Goal: Contribute content

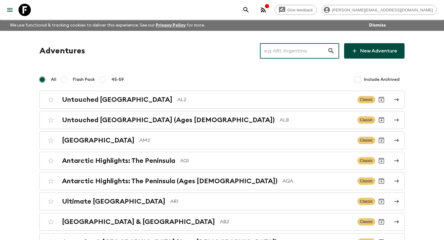
click at [295, 57] on input "text" at bounding box center [293, 50] width 67 height 17
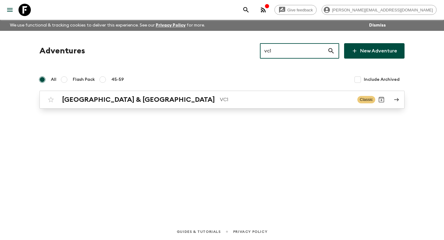
type input "vc1"
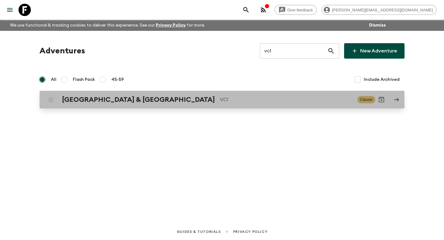
click at [247, 100] on p "VC1" at bounding box center [286, 99] width 133 height 7
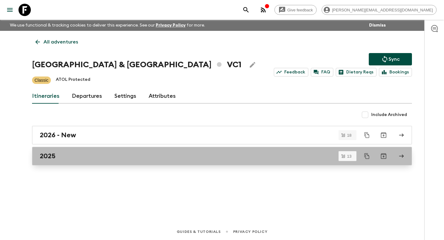
click at [195, 150] on link "2025" at bounding box center [222, 156] width 380 height 18
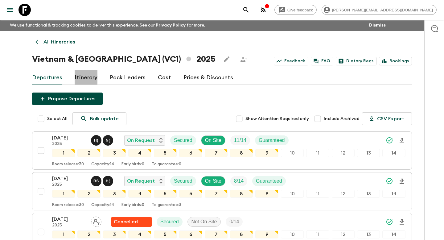
click at [91, 80] on link "Itinerary" at bounding box center [86, 77] width 23 height 15
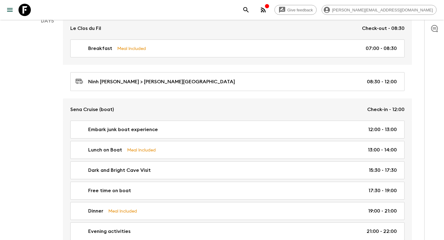
scroll to position [660, 0]
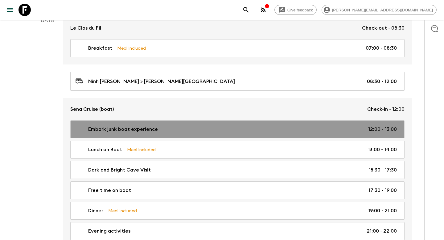
click at [126, 126] on p "Embark junk boat experience" at bounding box center [123, 128] width 70 height 7
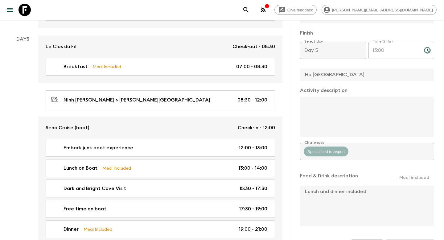
scroll to position [230, 0]
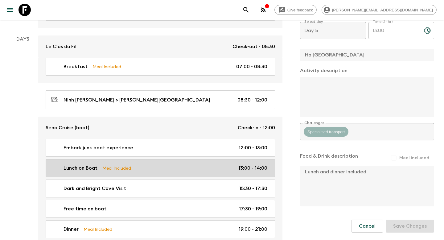
click at [181, 171] on link "Lunch on Boat Meal Included 13:00 - 14:00" at bounding box center [160, 168] width 229 height 18
type input "Lunch on Boat"
checkbox input "false"
type input "Sena Cruises"
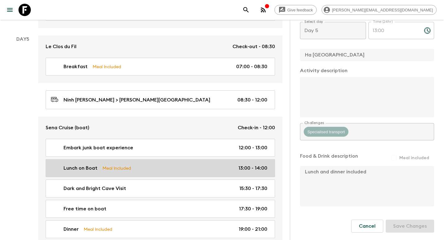
checkbox input "true"
type input "13:00"
type input "14:00"
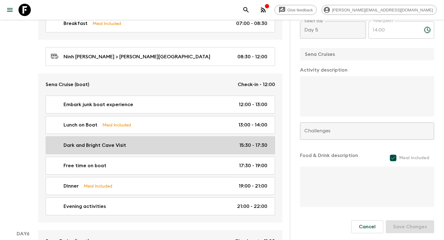
scroll to position [708, 0]
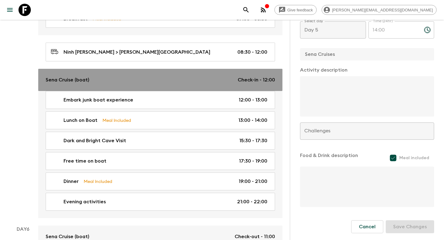
click at [180, 82] on div "[PERSON_NAME] (boat) Check-in - 12:00" at bounding box center [160, 79] width 229 height 7
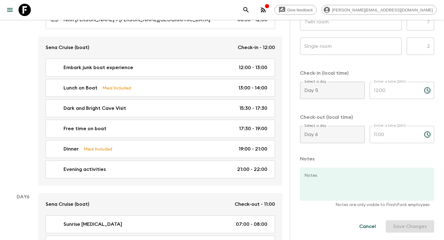
scroll to position [761, 0]
